Goal: Check status

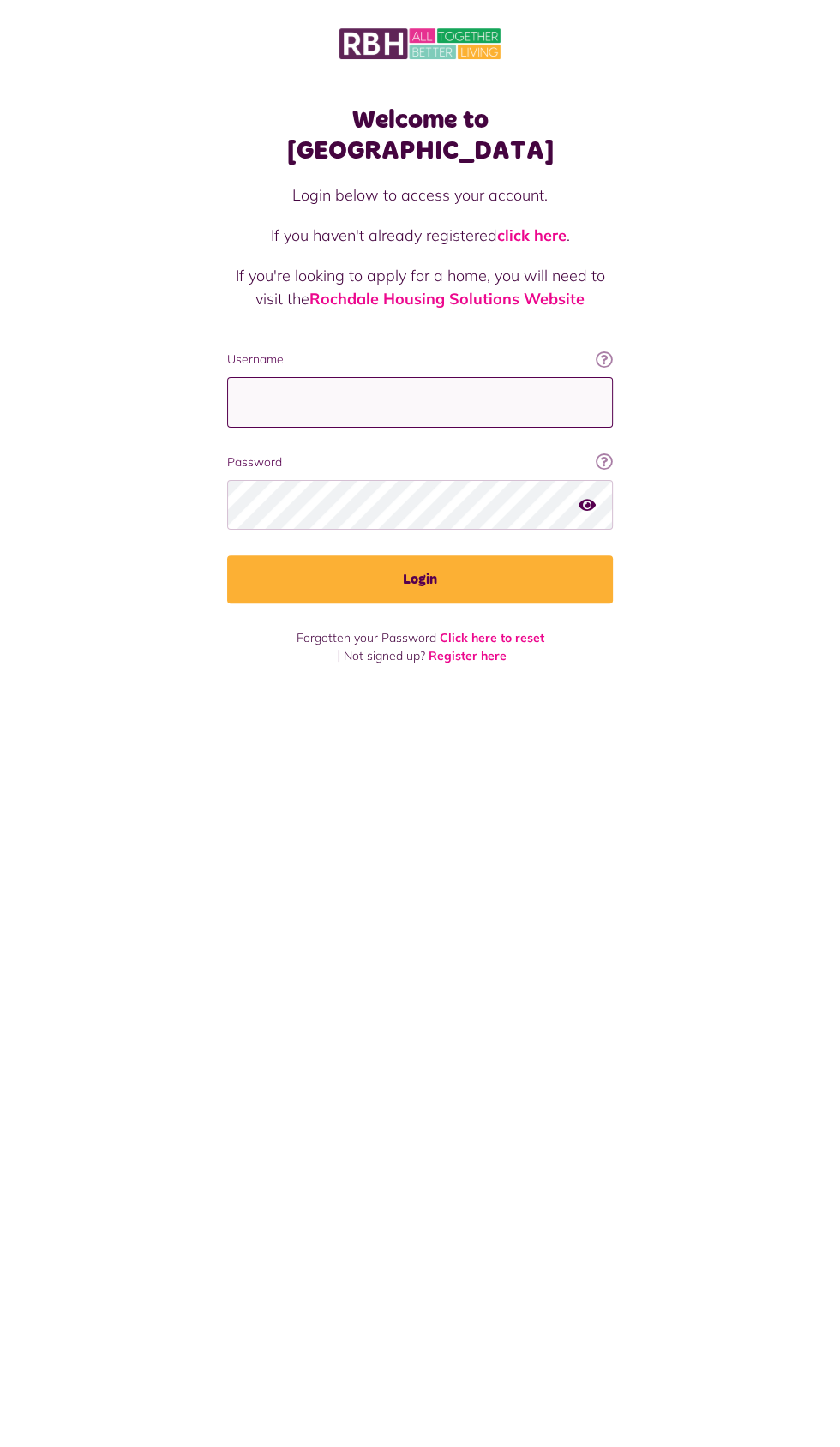
click at [336, 377] on input "Username" at bounding box center [420, 403] width 385 height 50
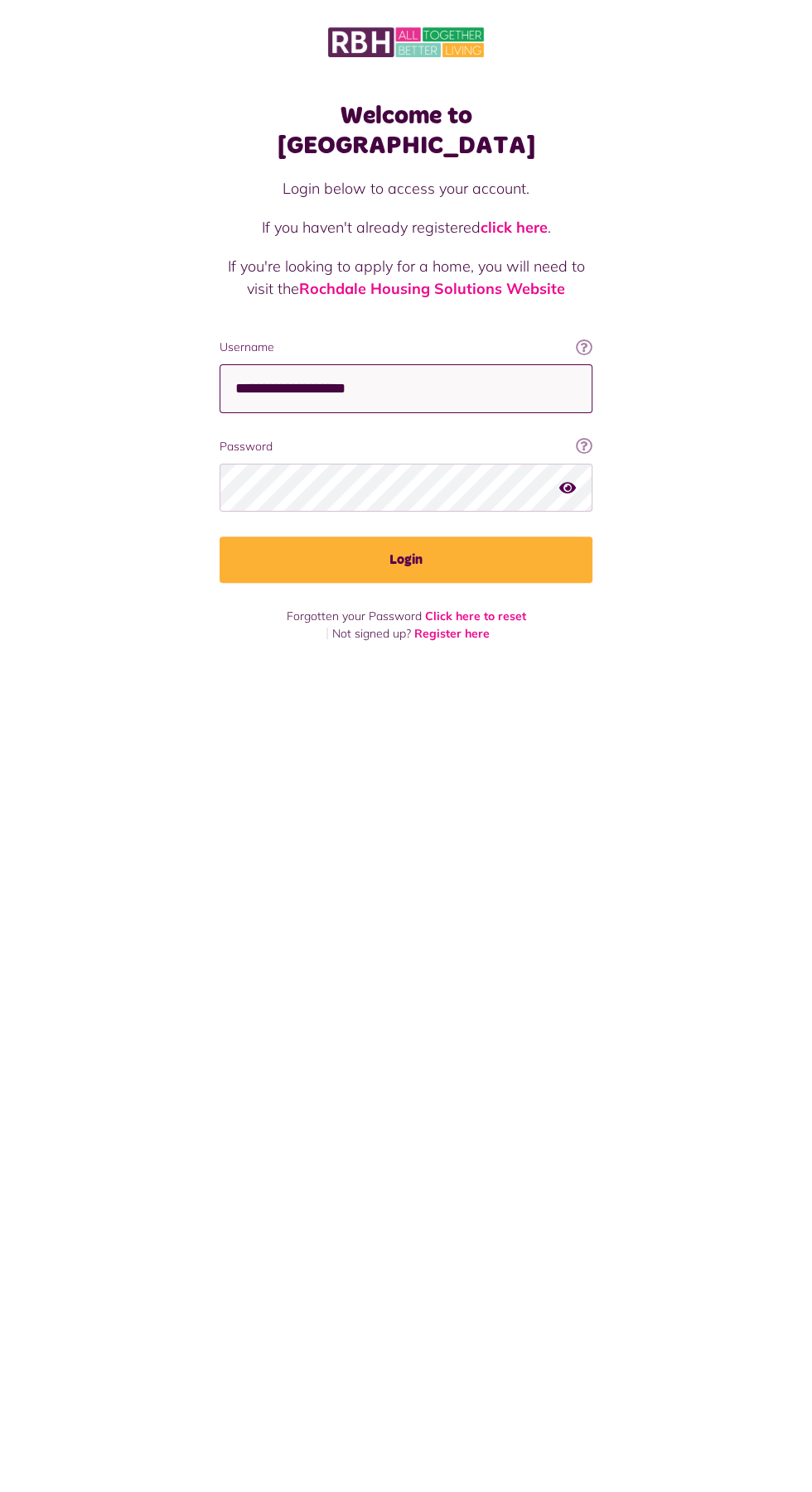
type input "**********"
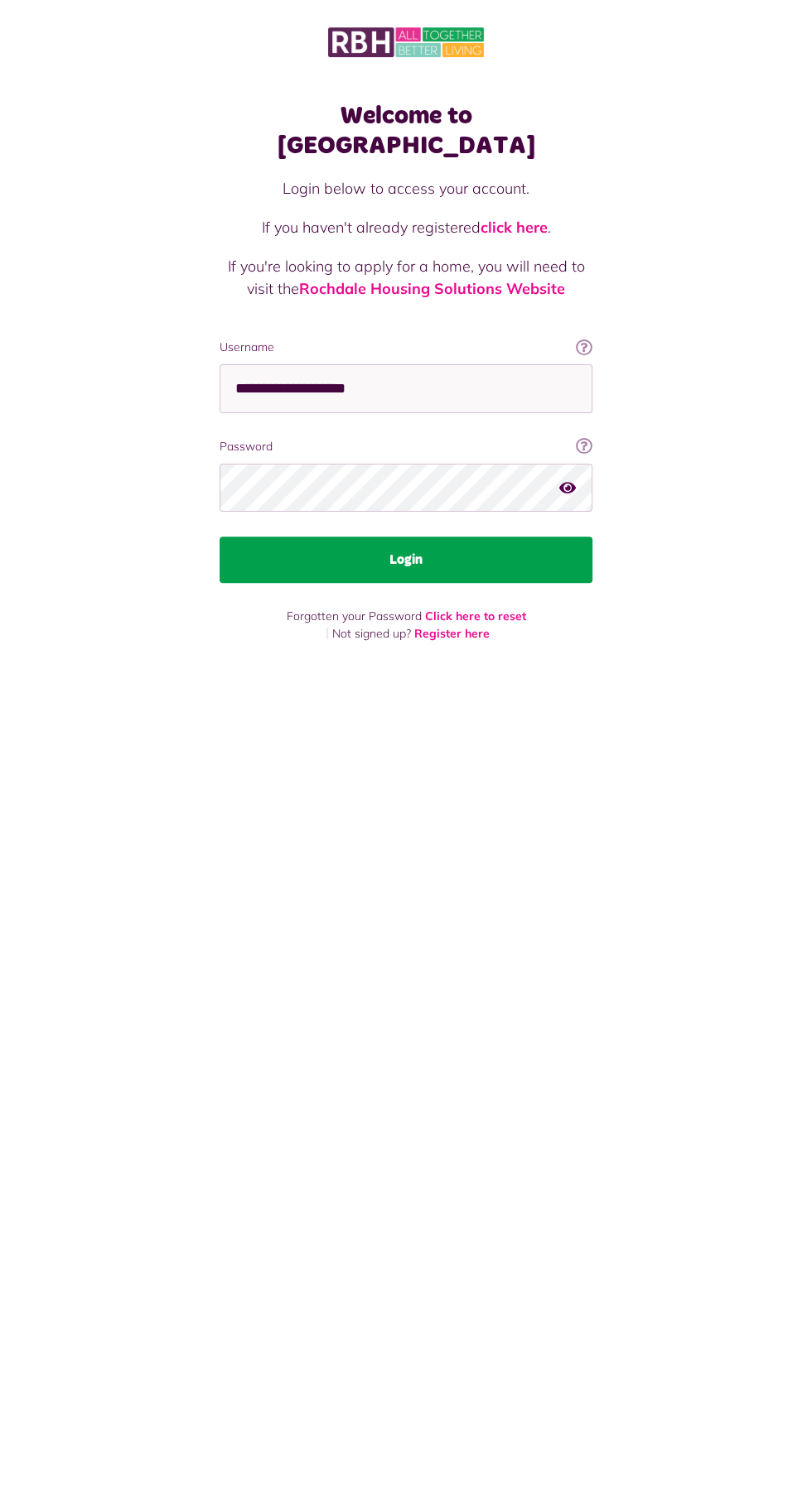
click at [402, 537] on button "Login" at bounding box center [406, 559] width 373 height 46
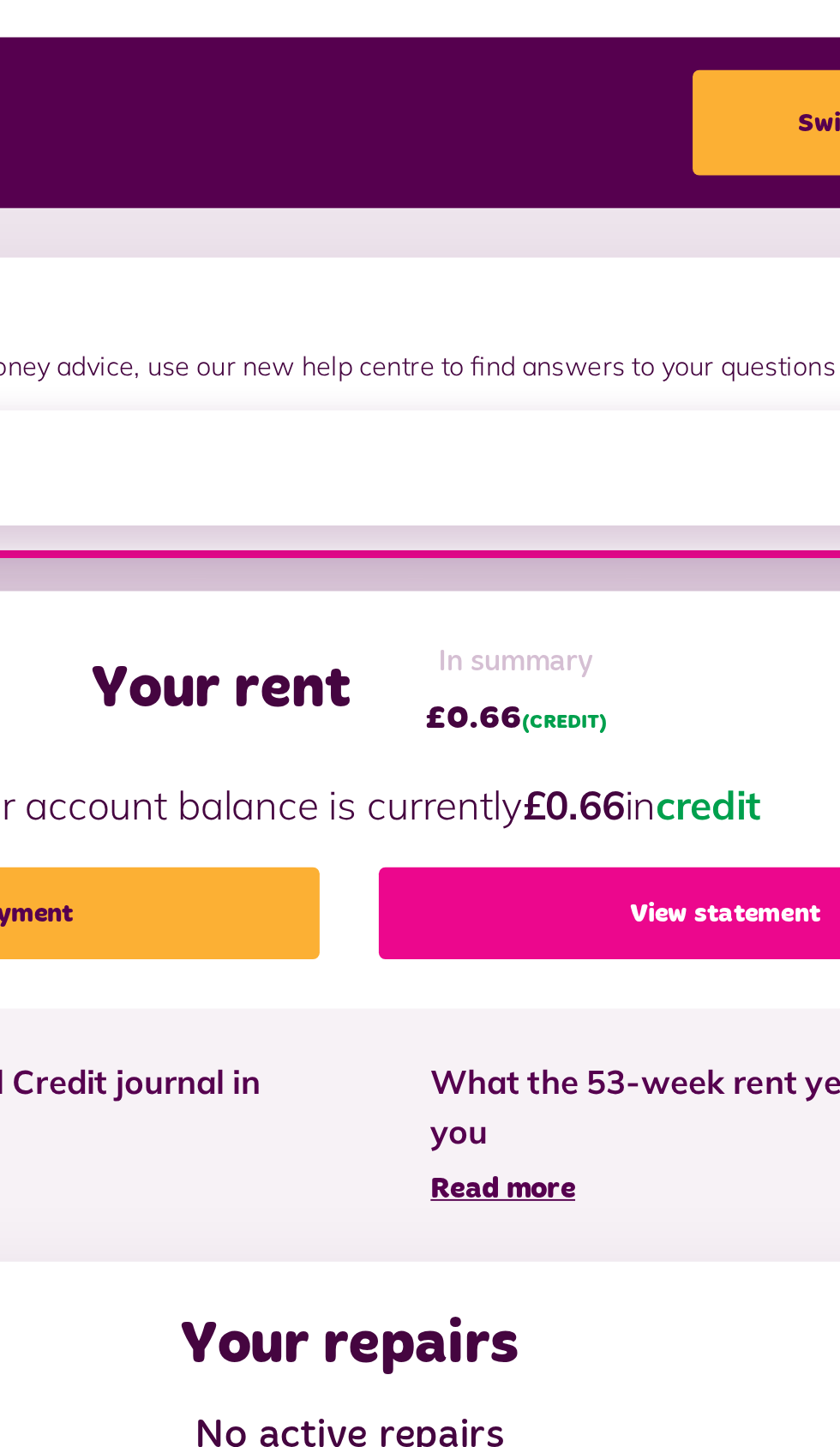
click at [604, 752] on link "View statement" at bounding box center [615, 751] width 361 height 48
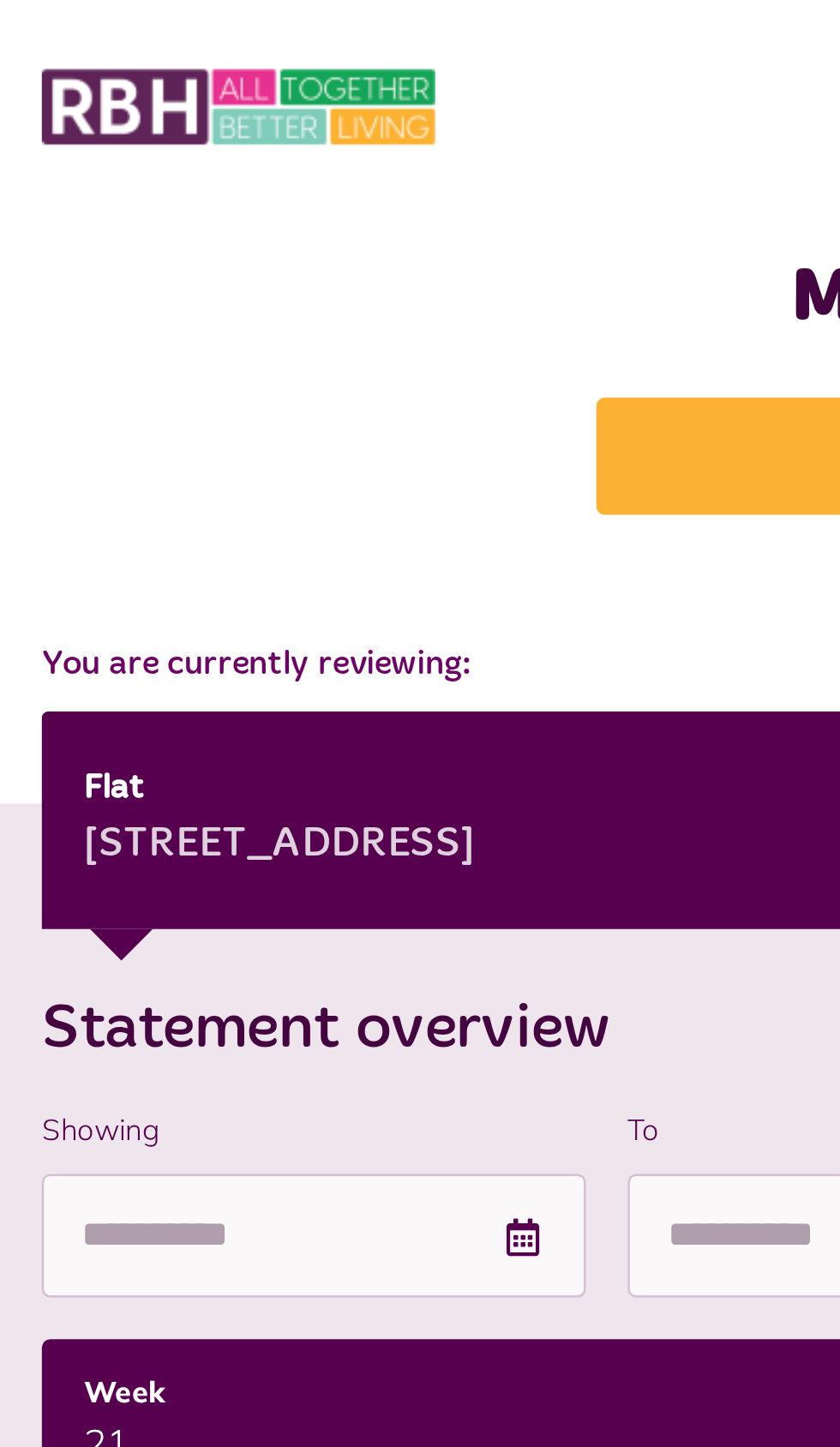
click at [76, 46] on img at bounding box center [97, 44] width 161 height 36
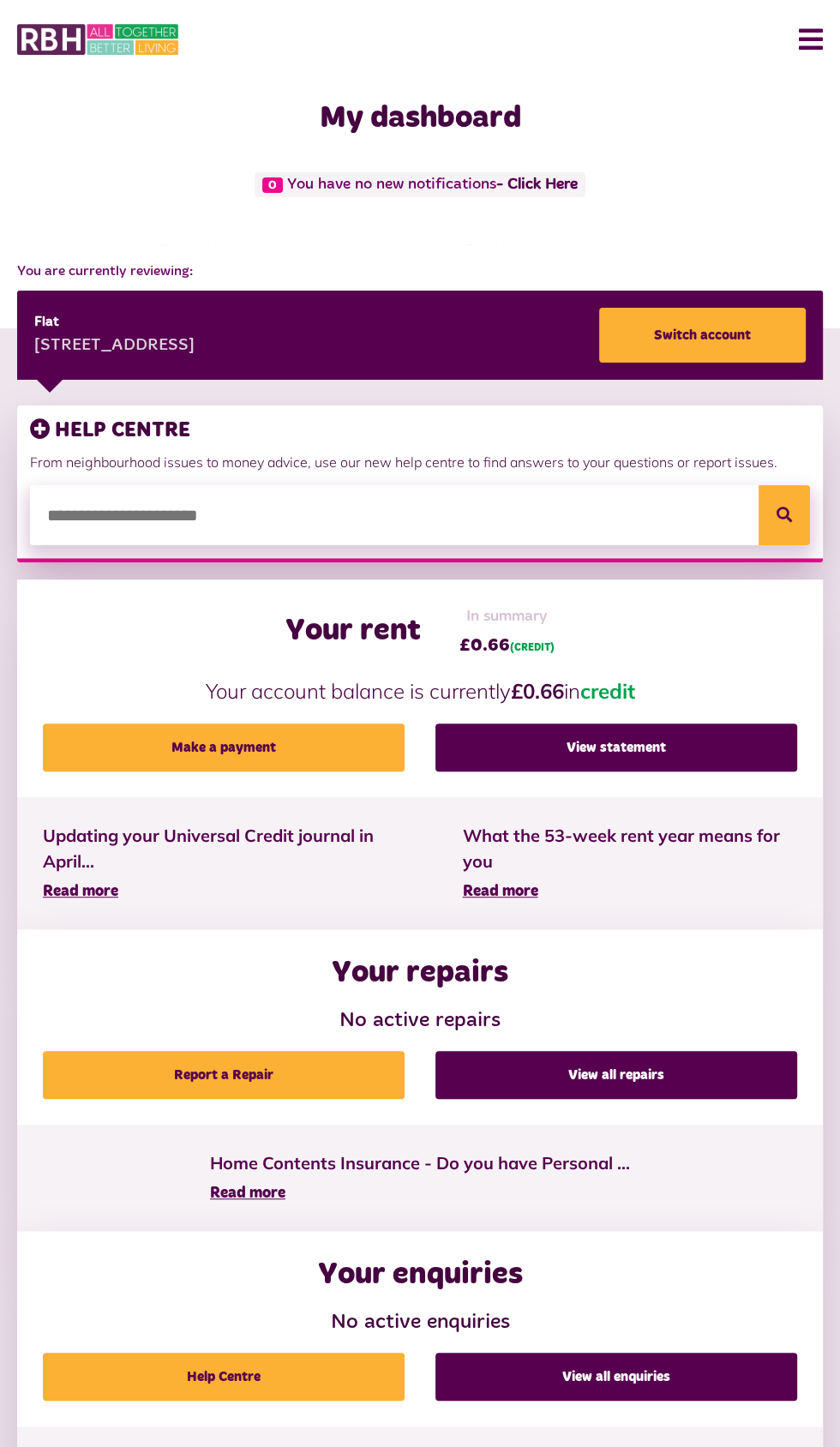
scroll to position [3, 0]
